Goal: Navigation & Orientation: Find specific page/section

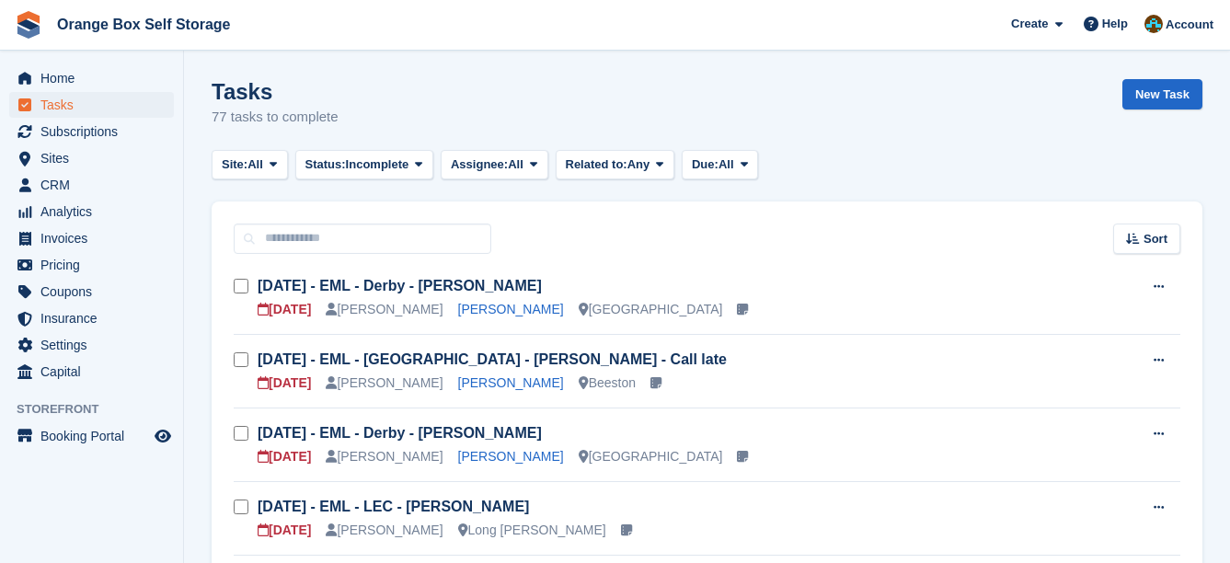
click at [538, 94] on div "Tasks 77 tasks to complete New Task" at bounding box center [707, 114] width 991 height 71
click at [79, 190] on span "CRM" at bounding box center [95, 185] width 110 height 26
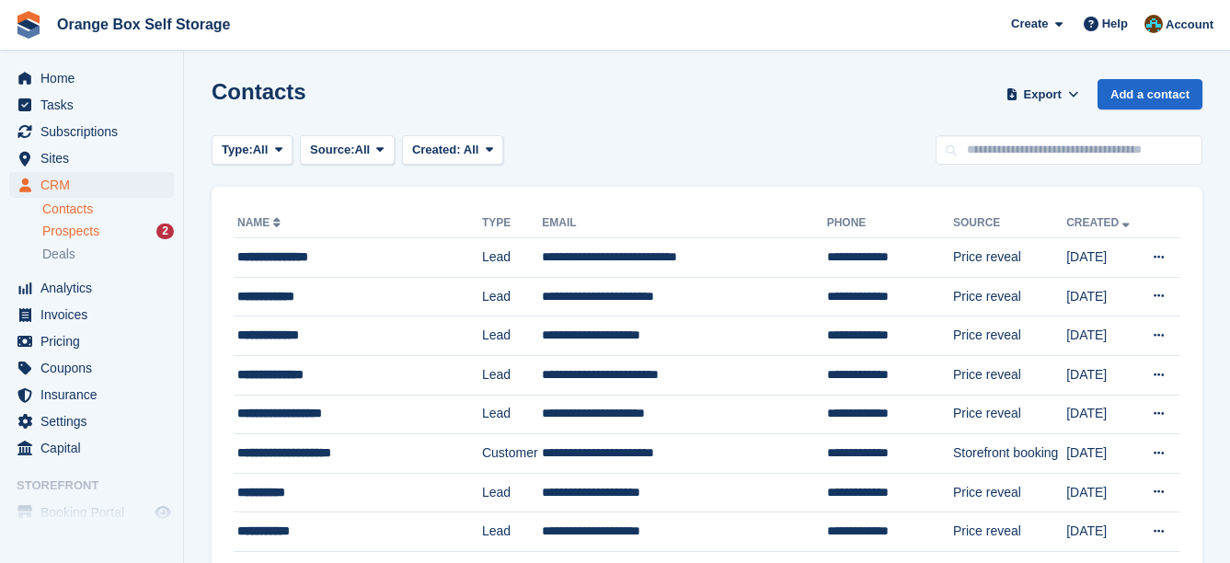
click at [65, 236] on span "Prospects" at bounding box center [70, 231] width 57 height 17
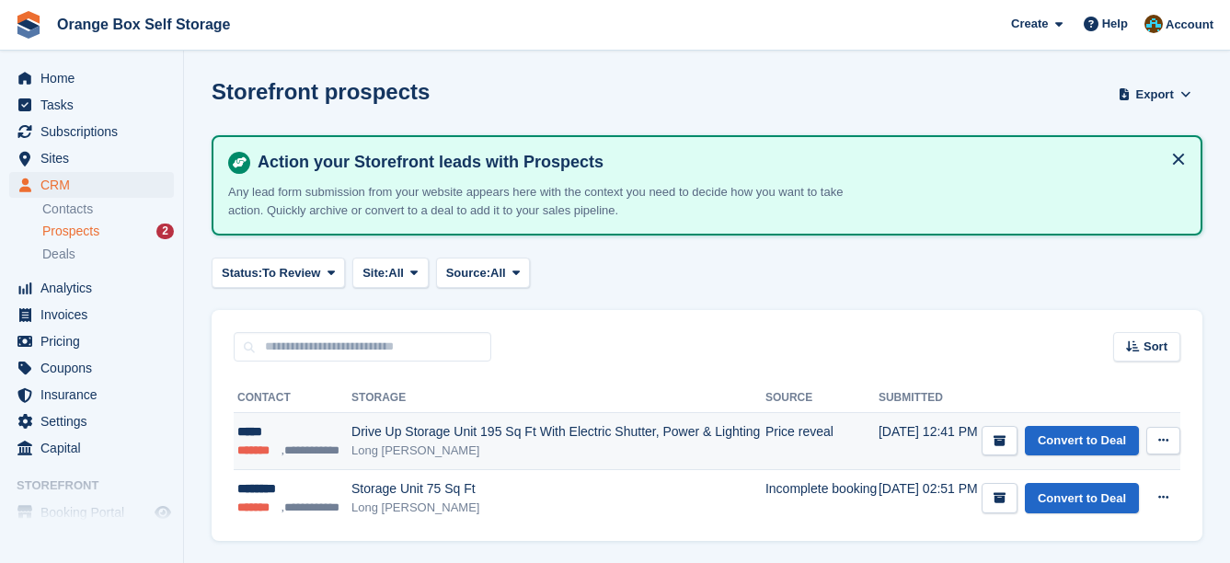
click at [408, 445] on div "Long Eaton" at bounding box center [558, 451] width 414 height 18
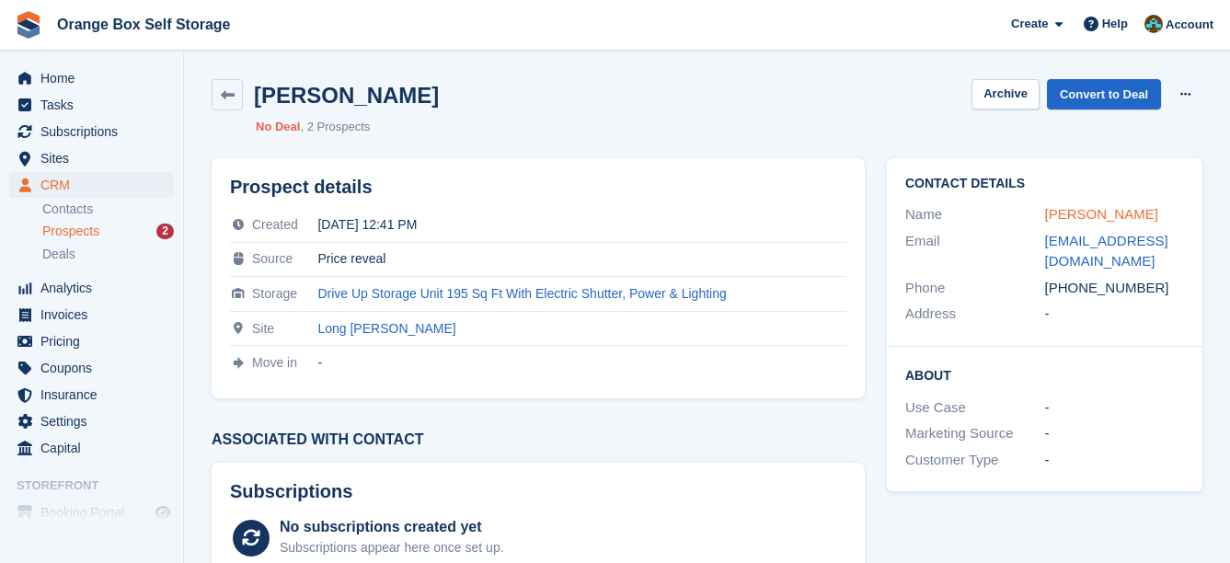
click at [1057, 212] on link "[PERSON_NAME]" at bounding box center [1101, 214] width 113 height 16
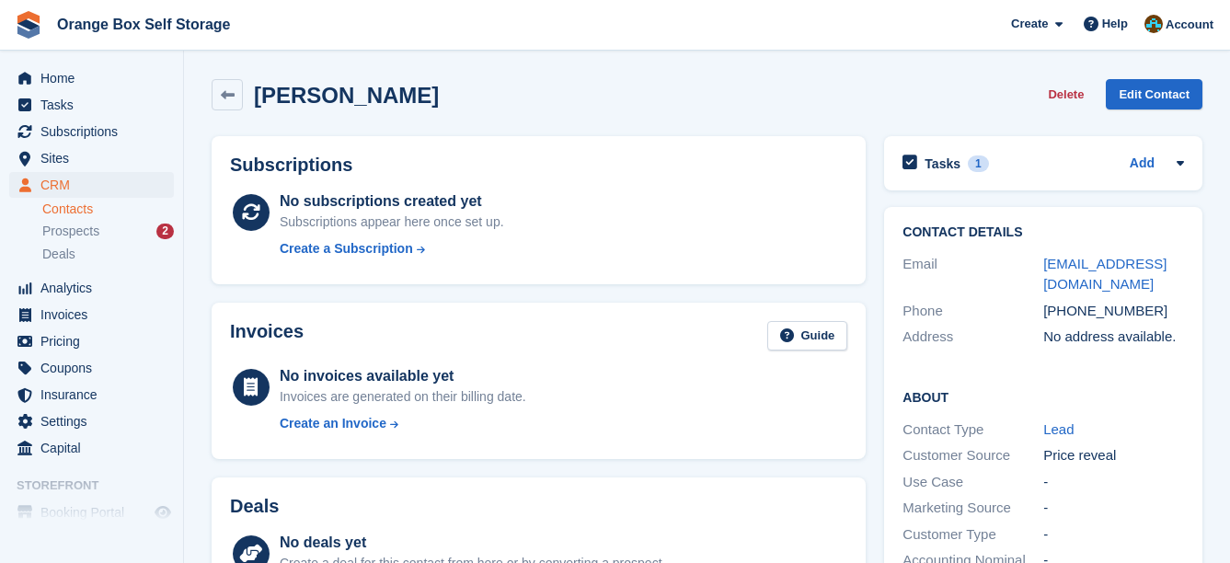
click at [1053, 184] on div "Tasks 1 Add Mon 18/08 - EML - ESP - Paula 21 Aug" at bounding box center [1043, 163] width 318 height 54
click at [1047, 170] on div "Tasks 1 Add" at bounding box center [1044, 163] width 282 height 25
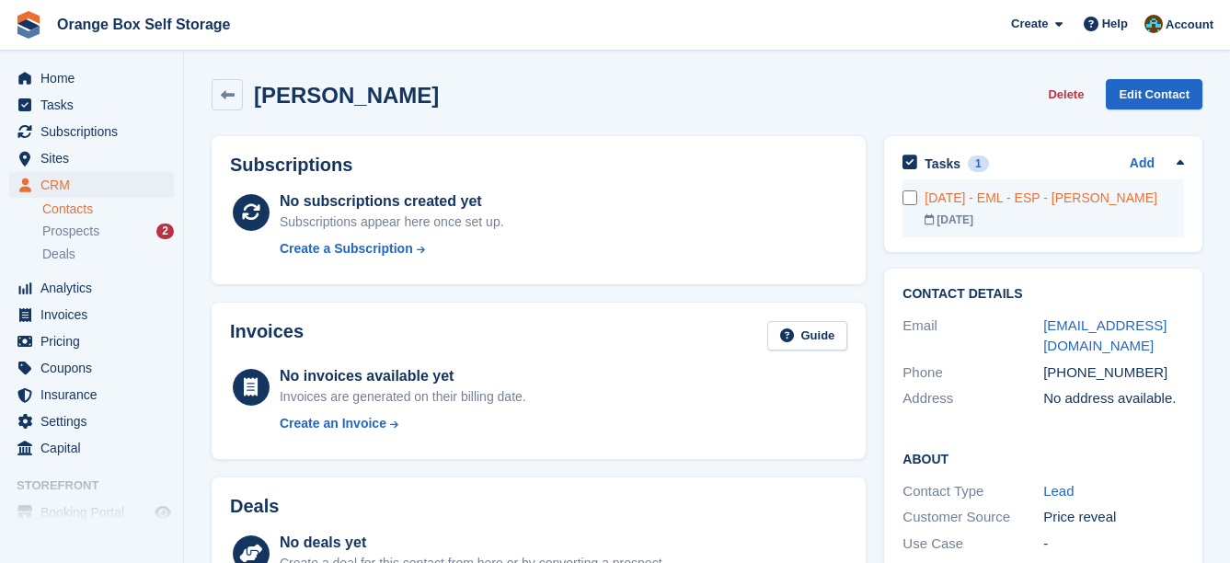
click at [1042, 203] on div "Mon 18/08 - EML - ESP - Paula" at bounding box center [1054, 198] width 259 height 19
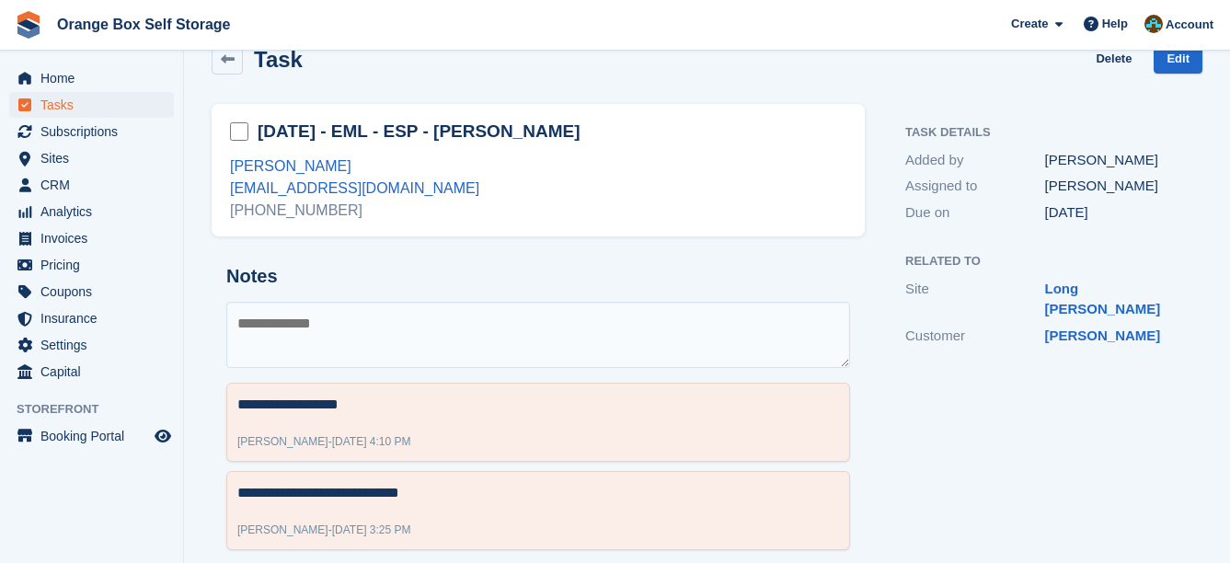
scroll to position [65, 0]
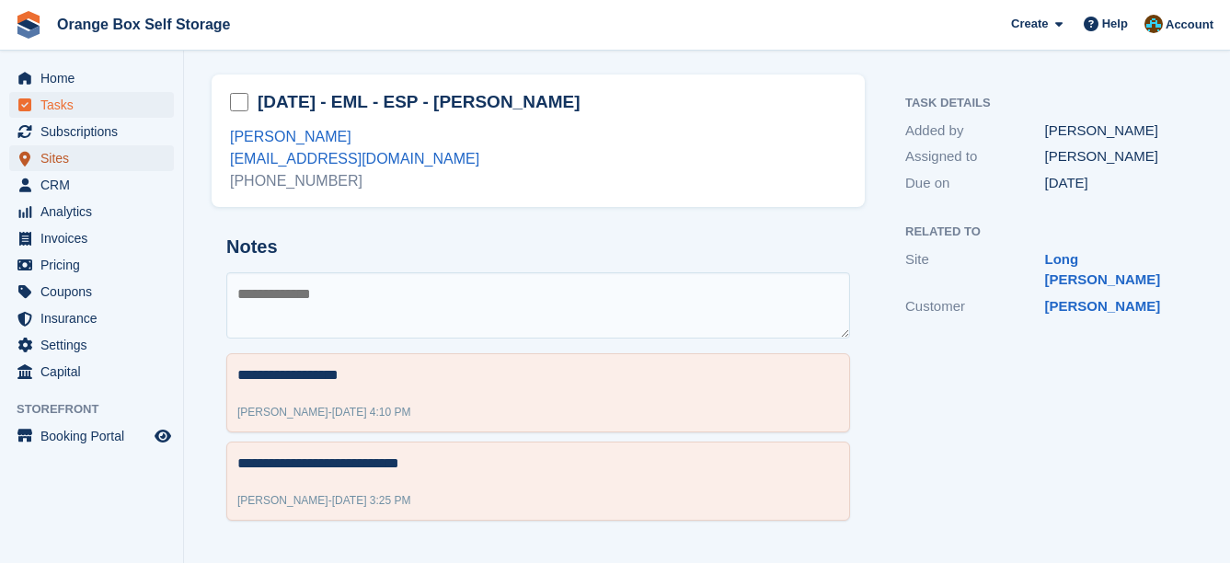
click at [76, 156] on span "Sites" at bounding box center [95, 158] width 110 height 26
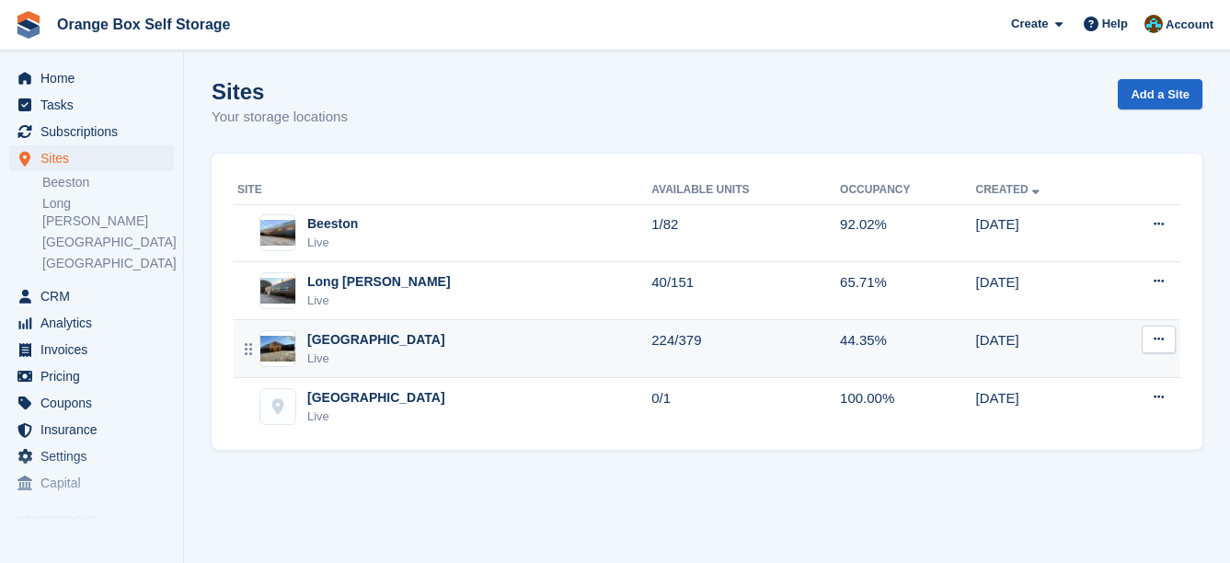
click at [410, 333] on div "Derby Live" at bounding box center [444, 349] width 414 height 38
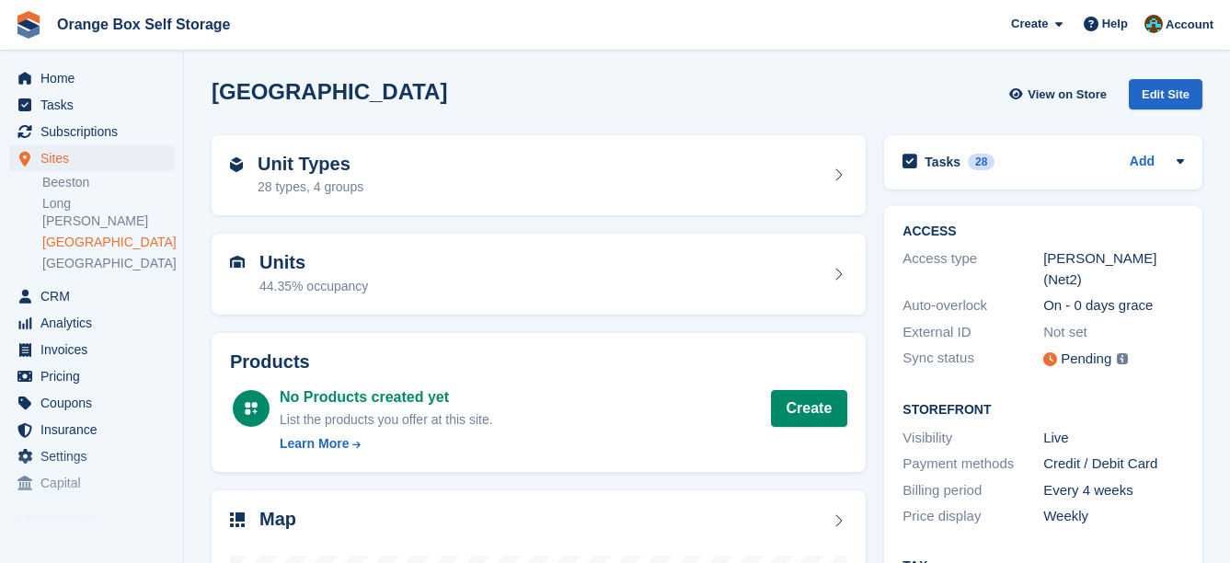
scroll to position [380, 0]
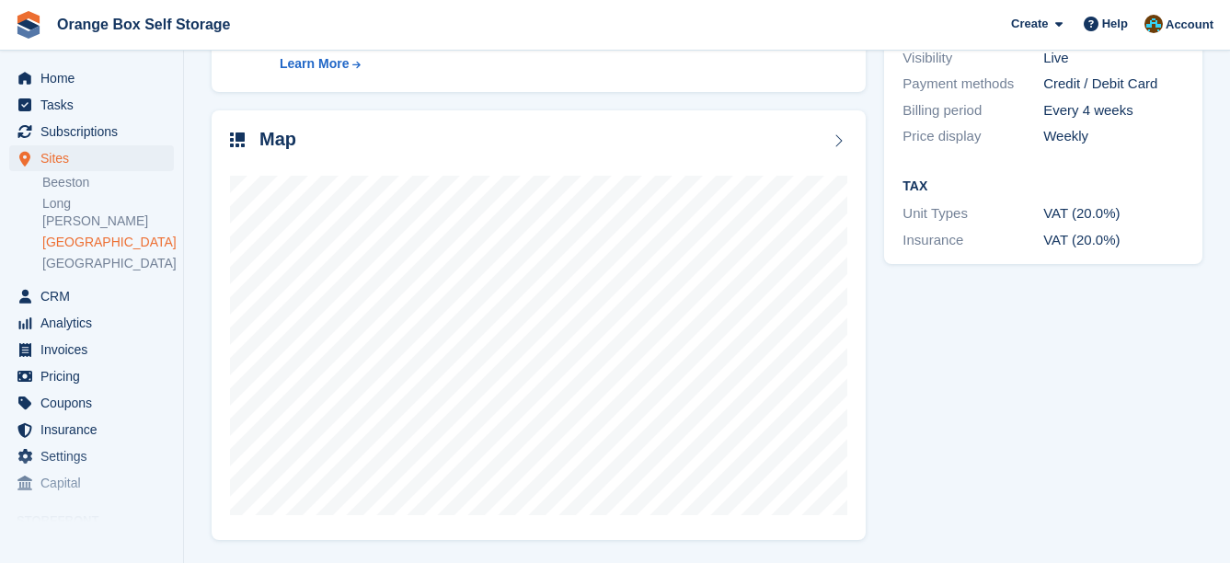
click at [364, 47] on span "List the products you offer at this site." at bounding box center [386, 39] width 213 height 15
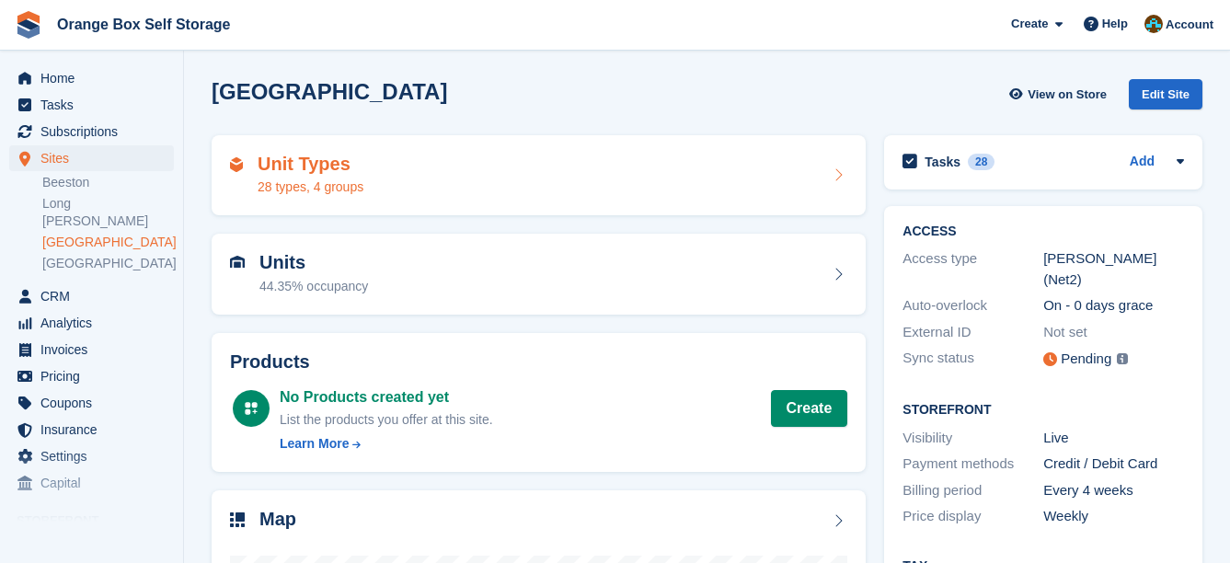
click at [395, 178] on div "Unit Types 28 types, 4 groups" at bounding box center [538, 176] width 617 height 44
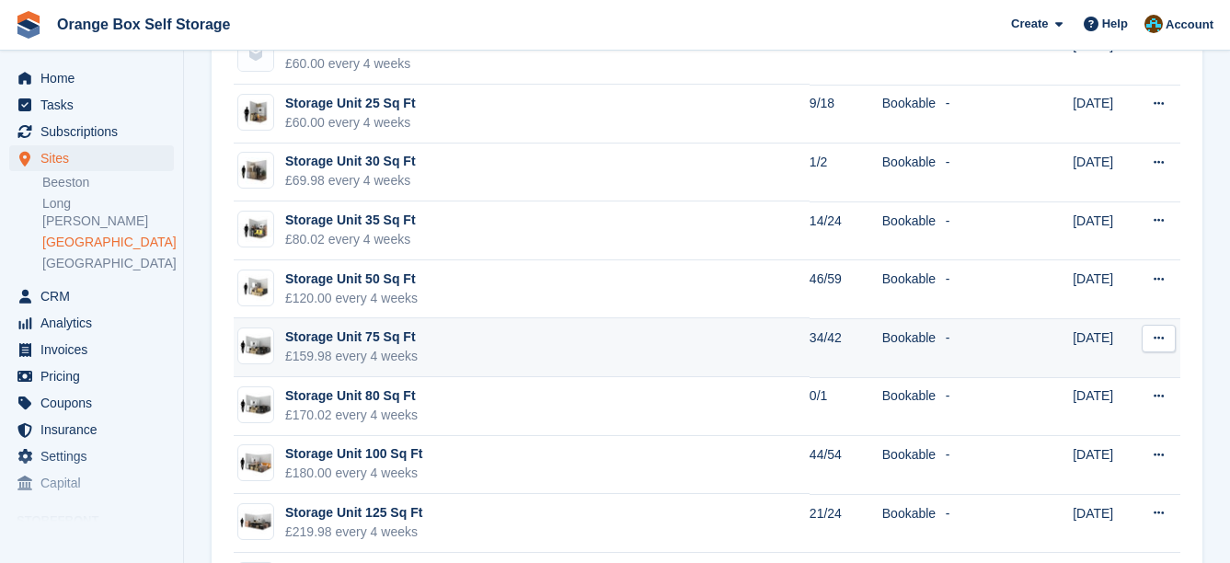
scroll to position [552, 0]
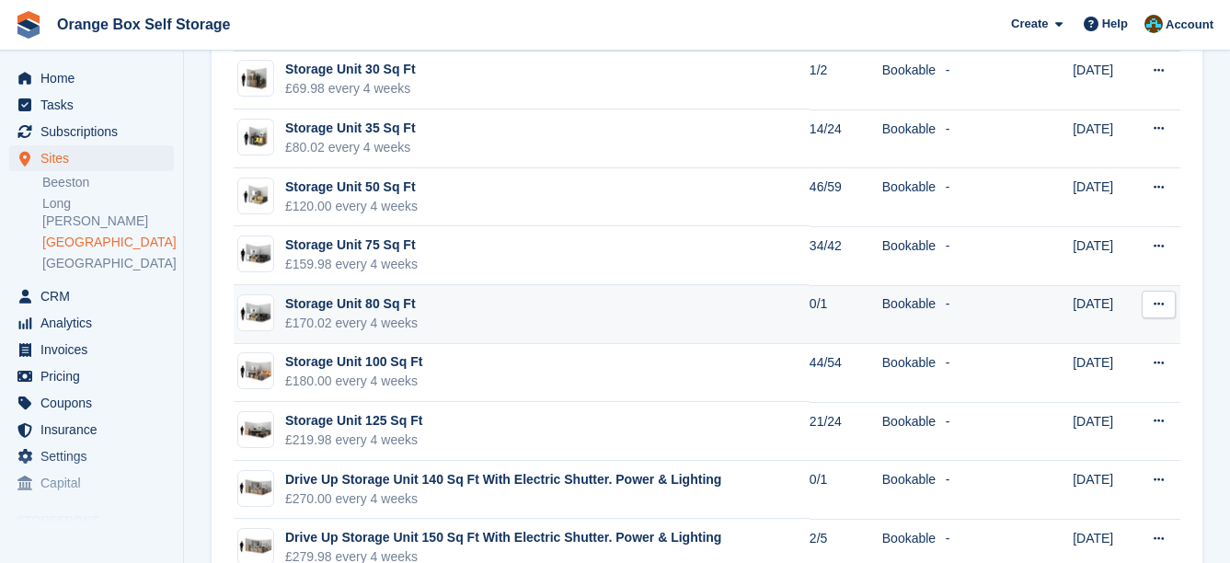
click at [435, 326] on td "Storage Unit 80 Sq Ft £170.02 every 4 weeks" at bounding box center [522, 314] width 576 height 59
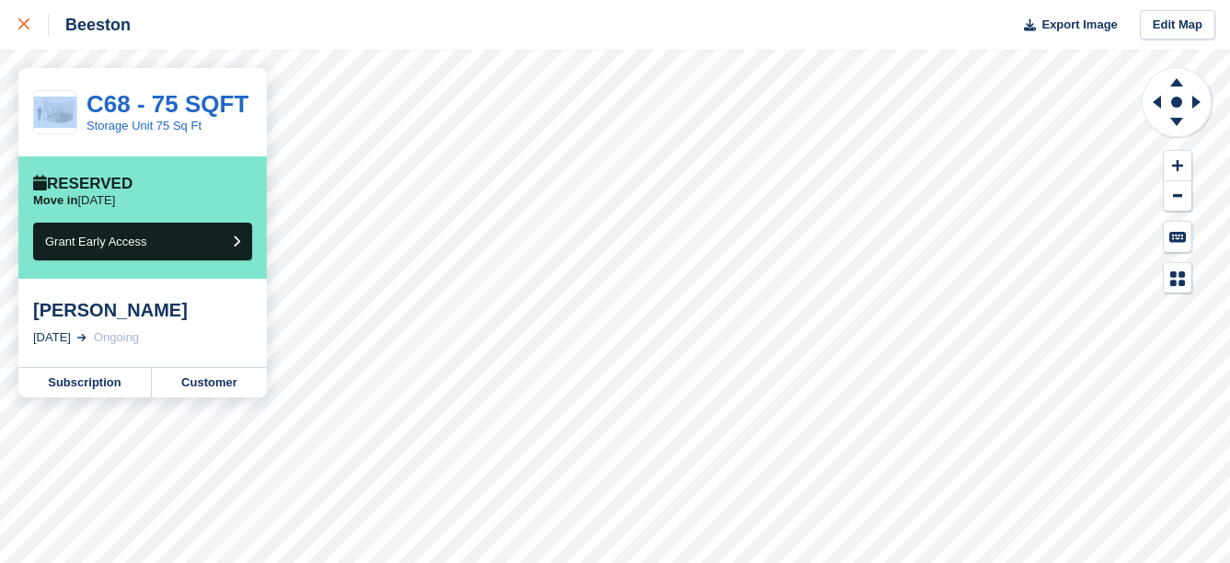
click at [29, 22] on icon at bounding box center [23, 23] width 11 height 11
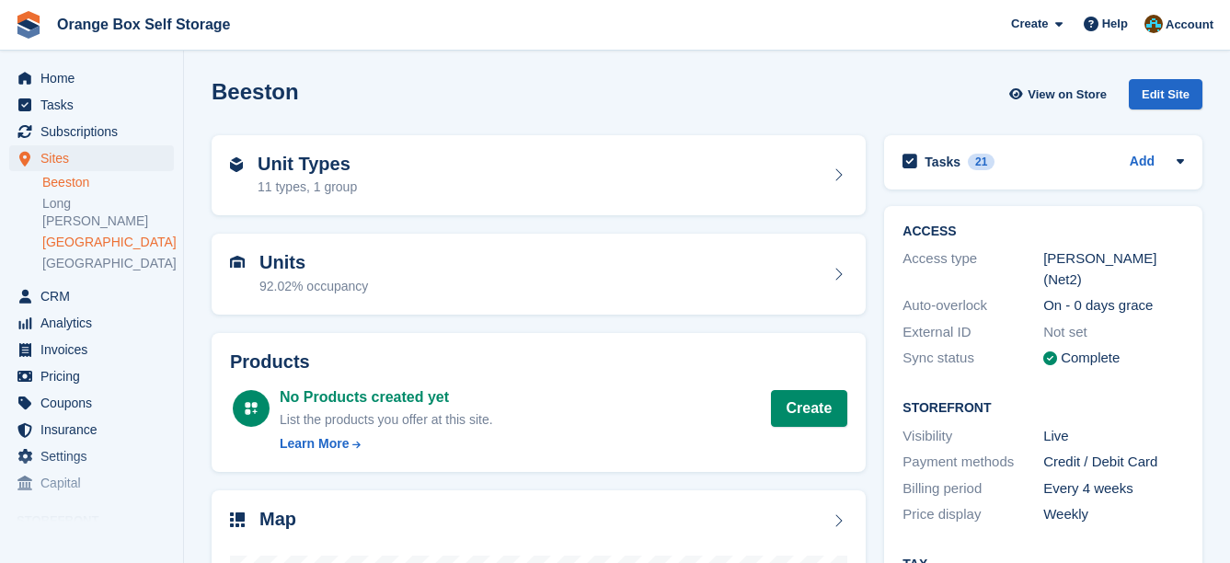
click at [85, 234] on link "[GEOGRAPHIC_DATA]" at bounding box center [108, 242] width 132 height 17
click at [346, 386] on div "No Products created yet" at bounding box center [386, 397] width 213 height 22
